Goal: Information Seeking & Learning: Learn about a topic

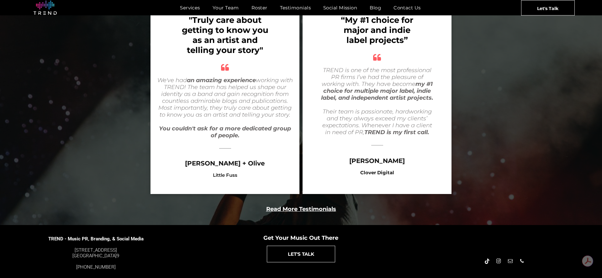
scroll to position [1243, 0]
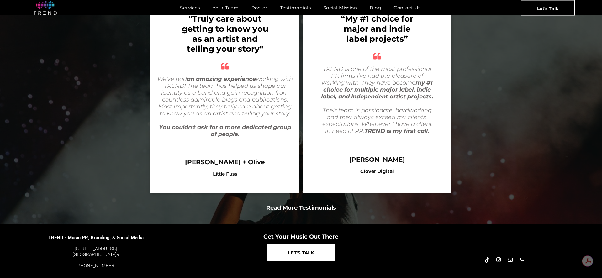
click at [286, 244] on link "LET'S TALK" at bounding box center [301, 252] width 68 height 17
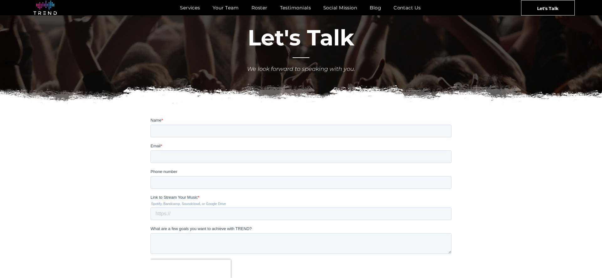
scroll to position [32, 0]
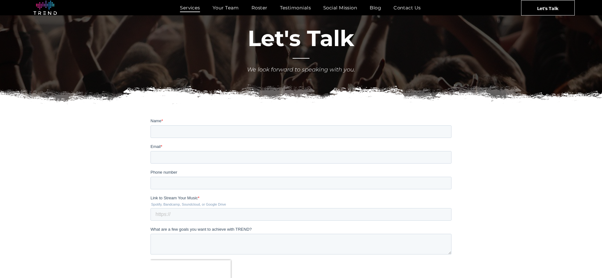
click at [186, 8] on span "Services" at bounding box center [190, 7] width 20 height 9
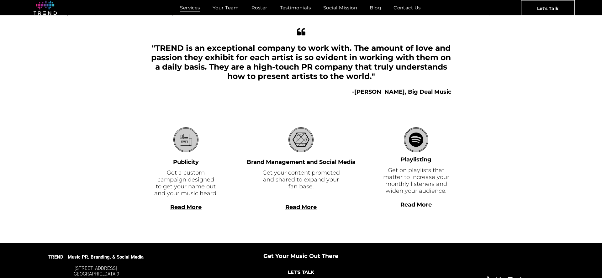
scroll to position [123, 0]
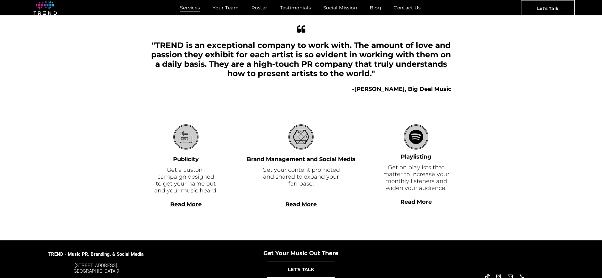
click at [408, 202] on b "Read More" at bounding box center [415, 201] width 31 height 7
